Goal: Task Accomplishment & Management: Manage account settings

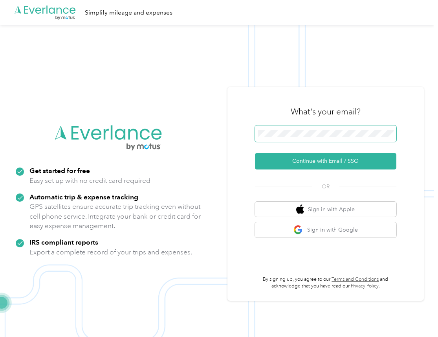
click at [255, 153] on button "Continue with Email / SSO" at bounding box center [326, 161] width 142 height 17
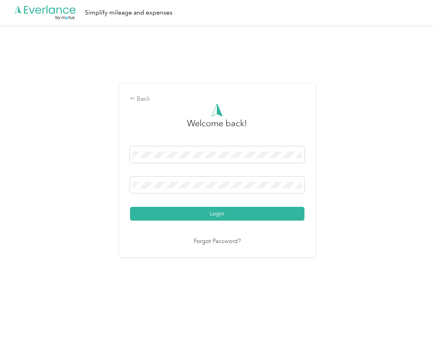
click at [130, 207] on button "Login" at bounding box center [217, 214] width 175 height 14
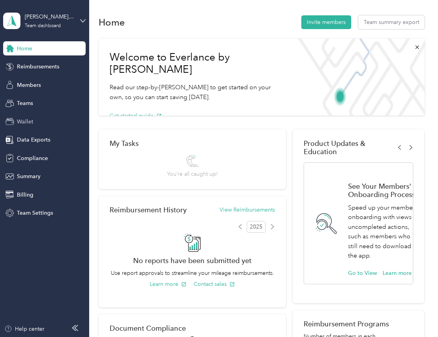
click at [37, 121] on div "Wallet" at bounding box center [44, 121] width 83 height 14
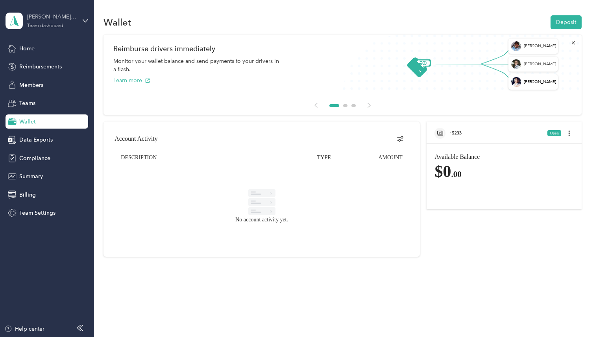
click at [68, 19] on div "[PERSON_NAME] Wallet 1" at bounding box center [51, 17] width 49 height 8
click at [201, 15] on div "Wallet Deposit" at bounding box center [341, 22] width 477 height 17
click at [438, 133] on div "· 5233 Open" at bounding box center [503, 131] width 155 height 18
click at [438, 132] on span "· 5233" at bounding box center [455, 133] width 12 height 6
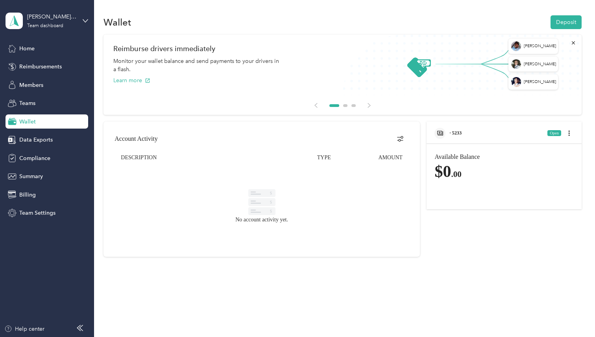
click at [438, 134] on span "· 5233" at bounding box center [455, 133] width 12 height 6
